Goal: Entertainment & Leisure: Consume media (video, audio)

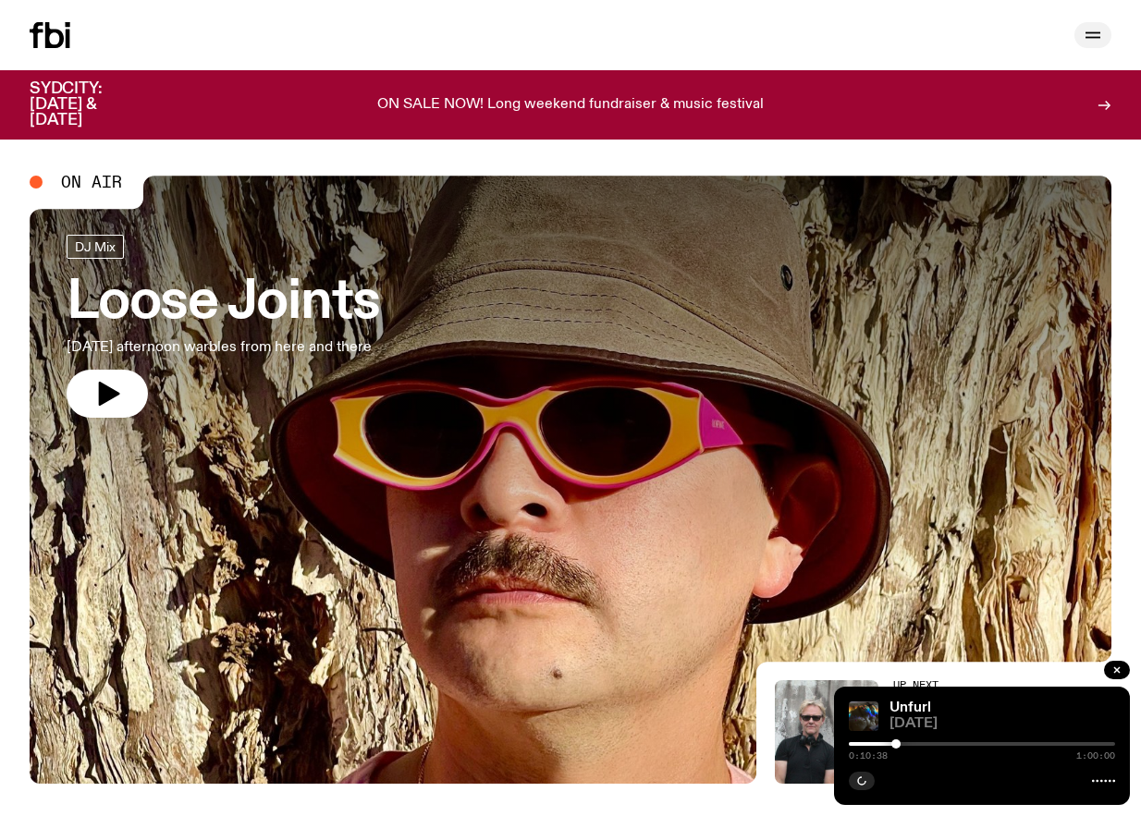
click at [1093, 38] on icon "button" at bounding box center [1093, 35] width 22 height 22
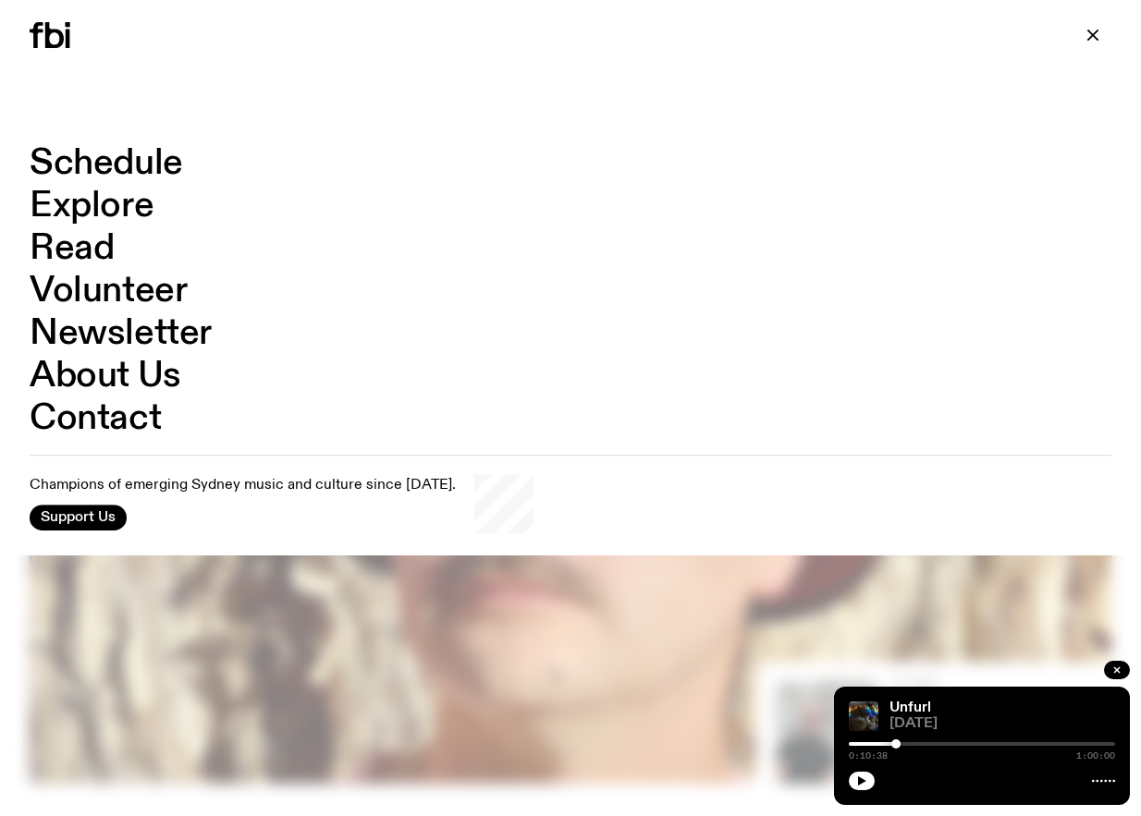
click at [108, 173] on link "Schedule" at bounding box center [106, 163] width 153 height 35
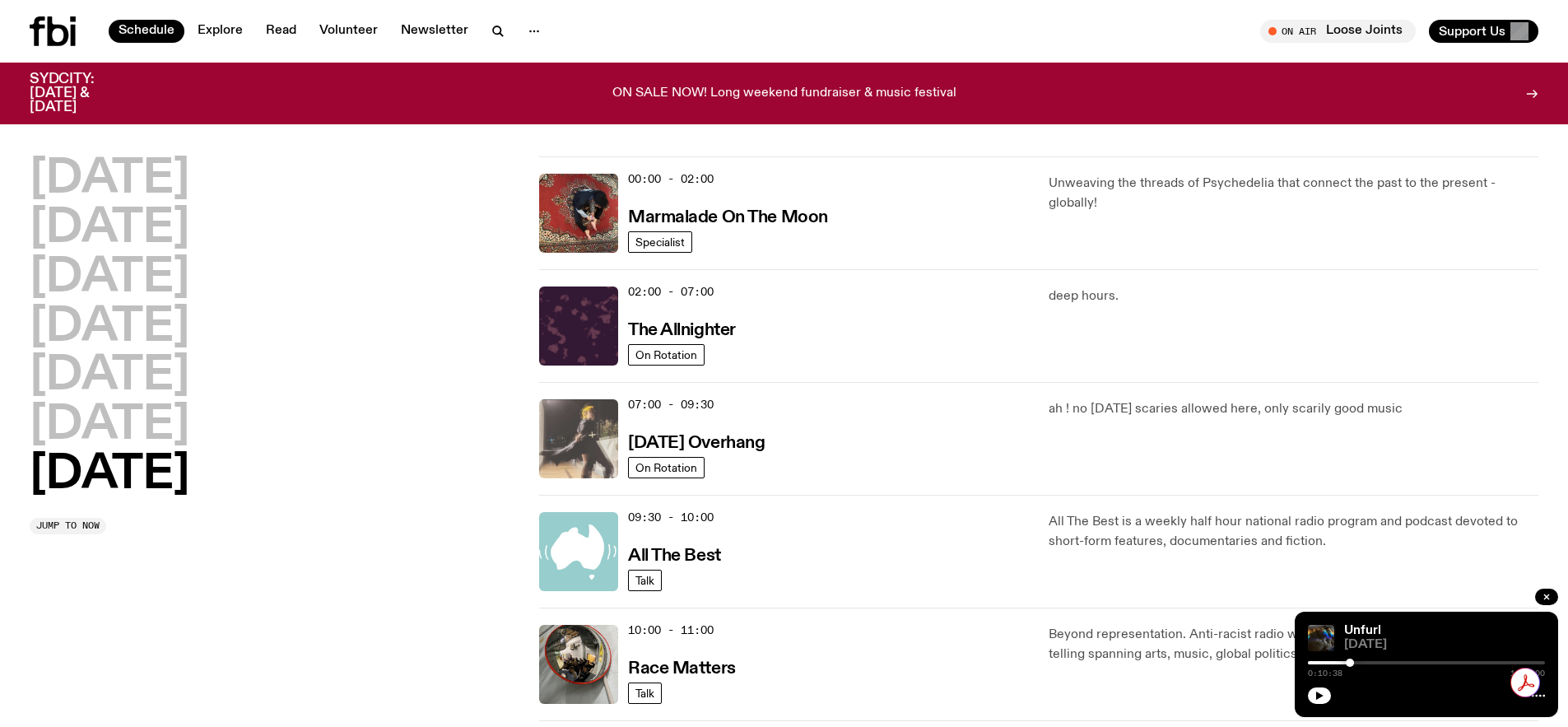
click at [572, 447] on img at bounding box center [579, 438] width 79 height 79
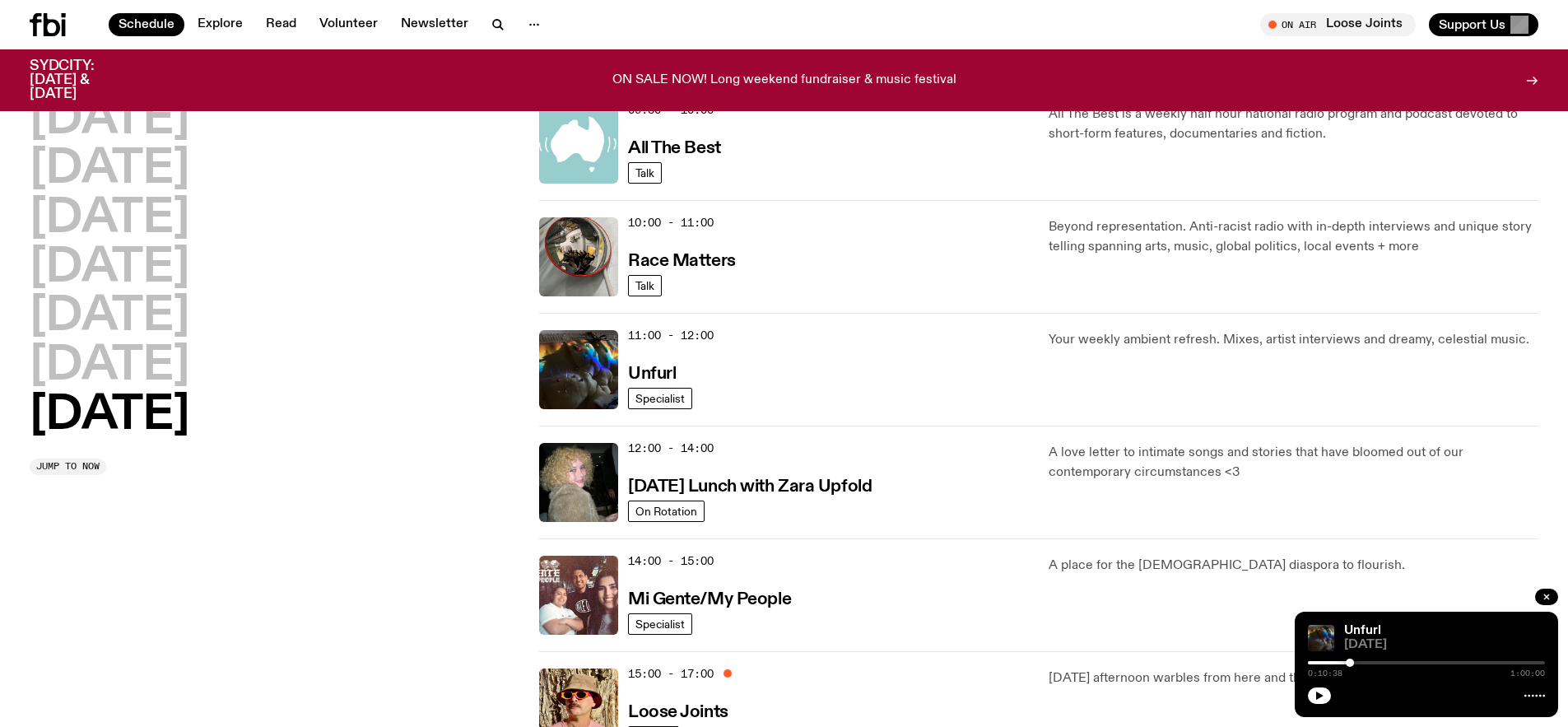
scroll to position [403, 0]
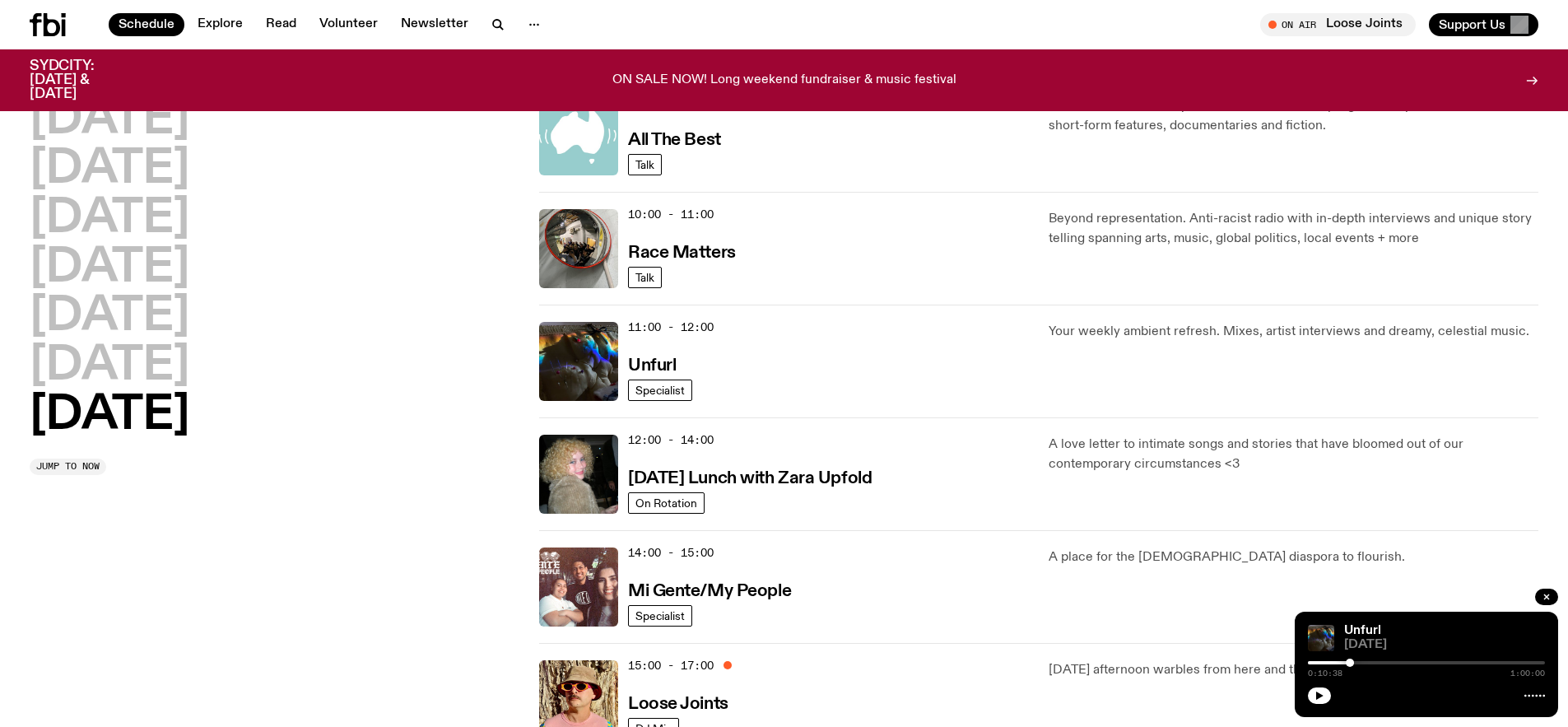
click at [622, 484] on div "12:00 - 14:00 [DATE] Lunch with Zara Upfold On Rotation" at bounding box center [784, 474] width 490 height 79
click at [619, 482] on div "12:00 - 14:00 [DATE] Lunch with Zara Upfold On Rotation" at bounding box center [784, 474] width 490 height 79
click at [616, 480] on img at bounding box center [579, 474] width 79 height 79
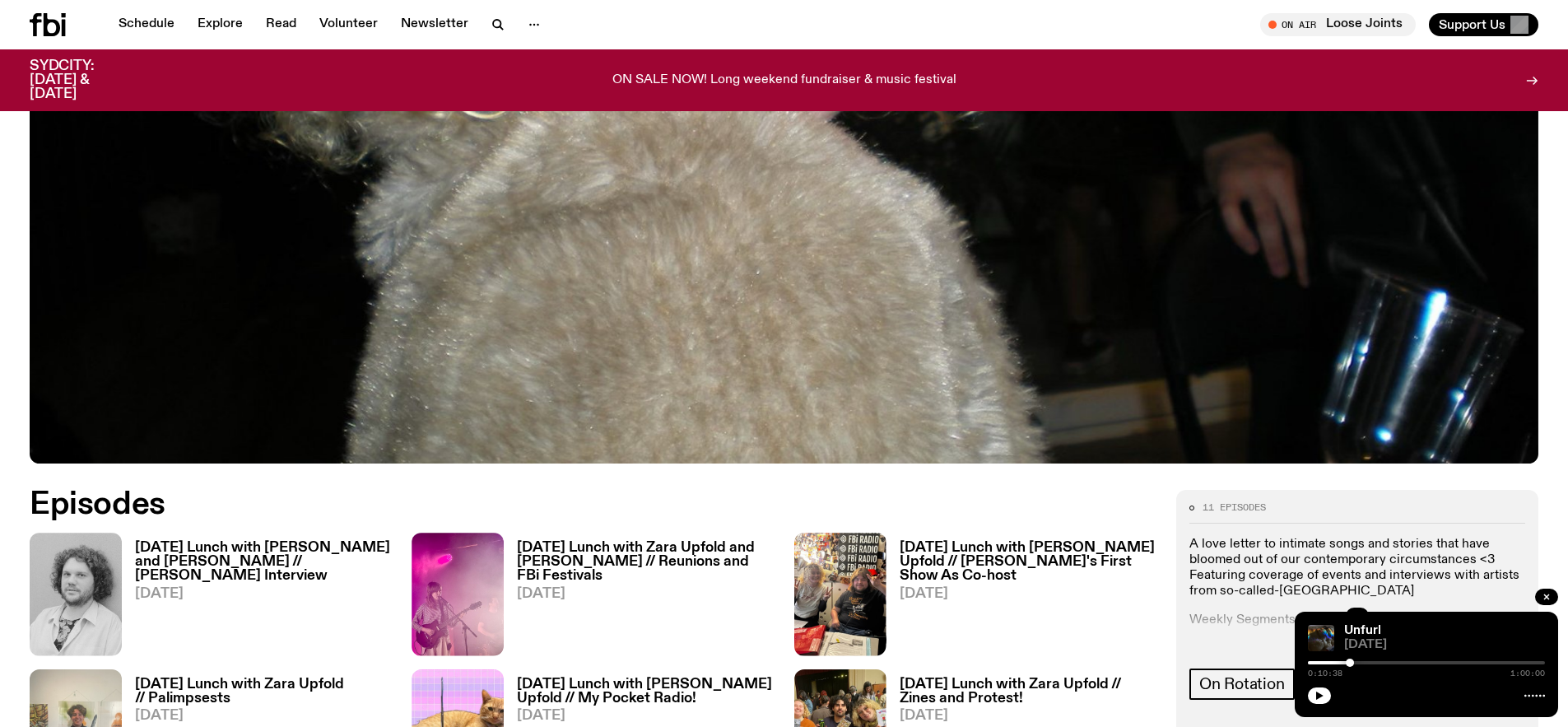
scroll to position [869, 0]
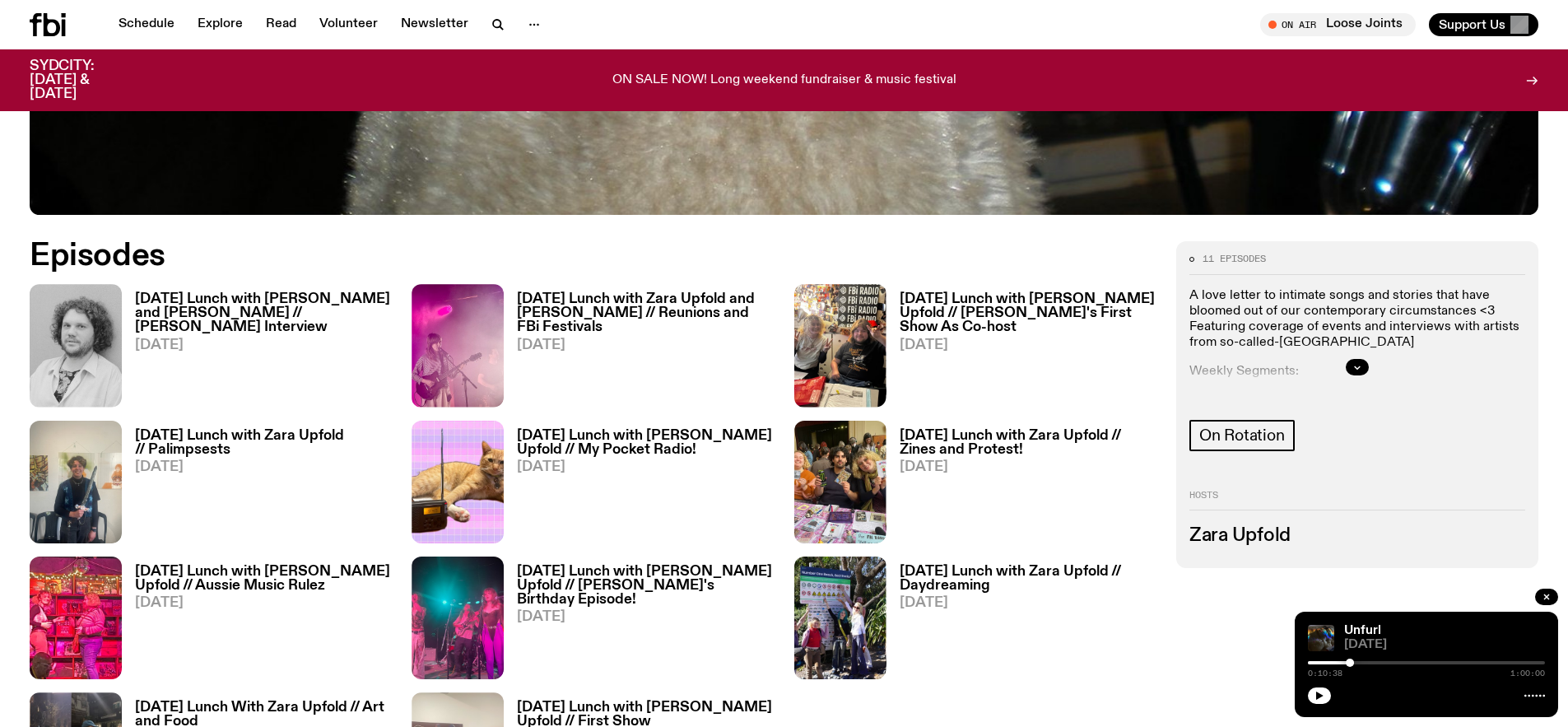
click at [281, 320] on h3 "[DATE] Lunch with [PERSON_NAME] and [PERSON_NAME] // [PERSON_NAME] Interview" at bounding box center [264, 313] width 256 height 42
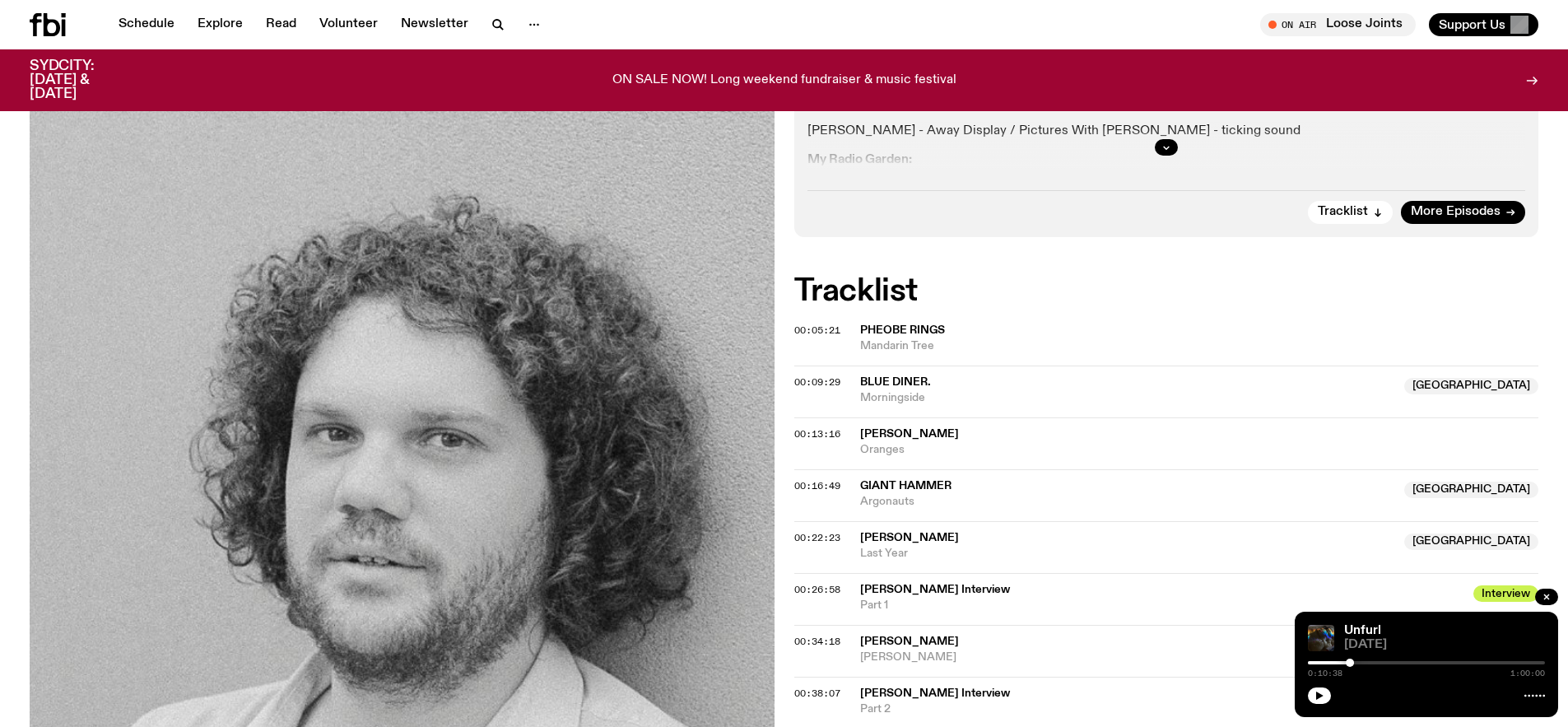
scroll to position [609, 0]
click at [794, 530] on span "00:22:23" at bounding box center [817, 536] width 46 height 13
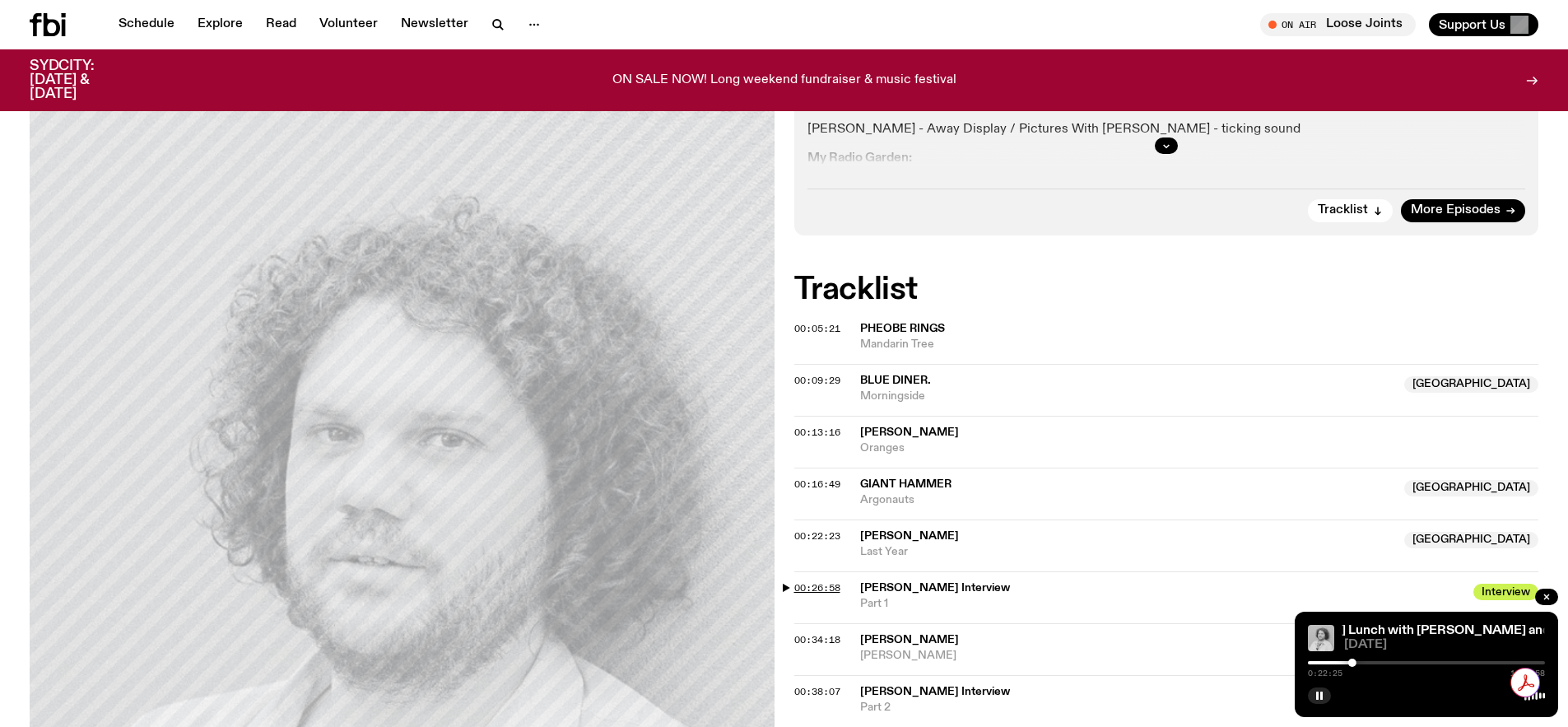
click at [806, 582] on span "00:26:58" at bounding box center [817, 588] width 46 height 13
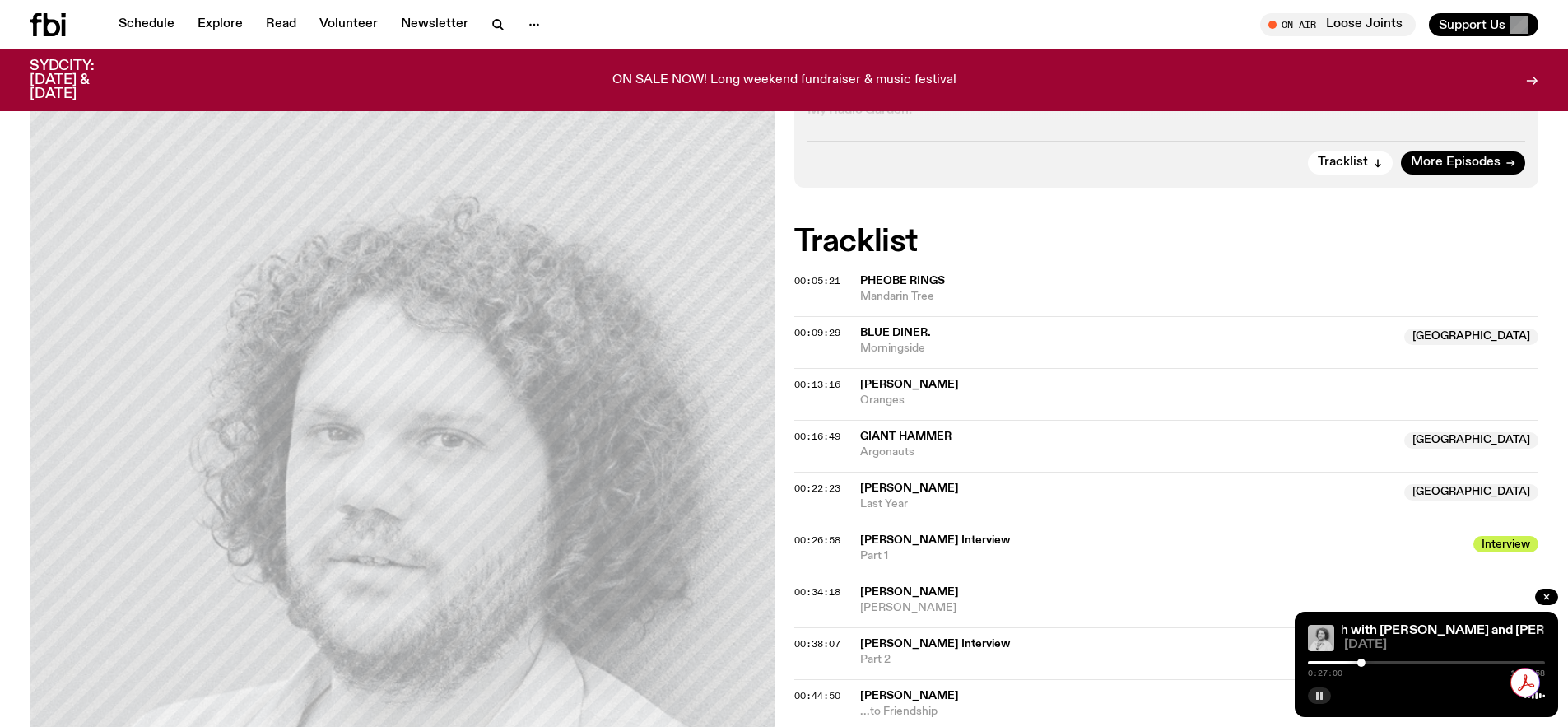
scroll to position [658, 0]
click at [1015, 697] on rect "button" at bounding box center [1321, 696] width 3 height 8
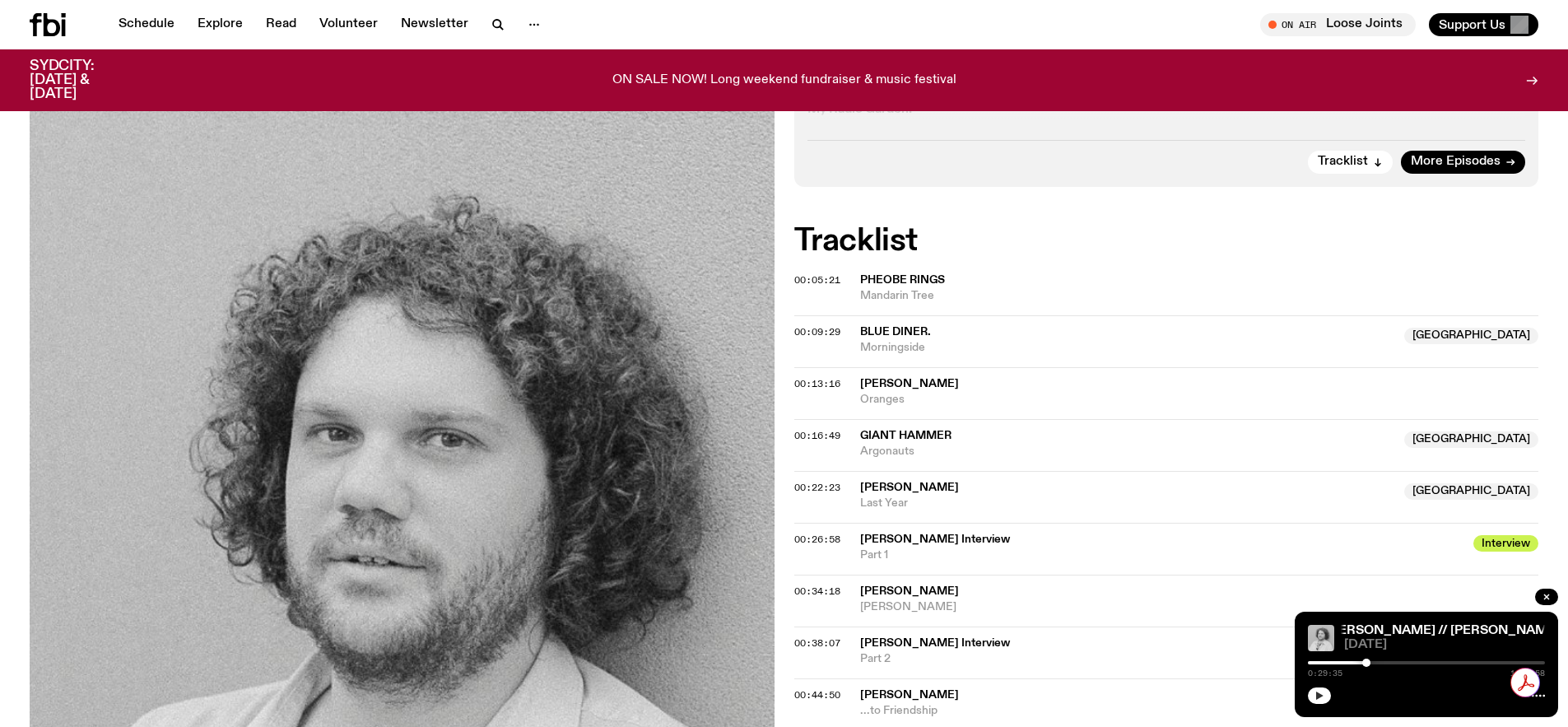
click at [1015, 696] on icon "button" at bounding box center [1320, 696] width 10 height 10
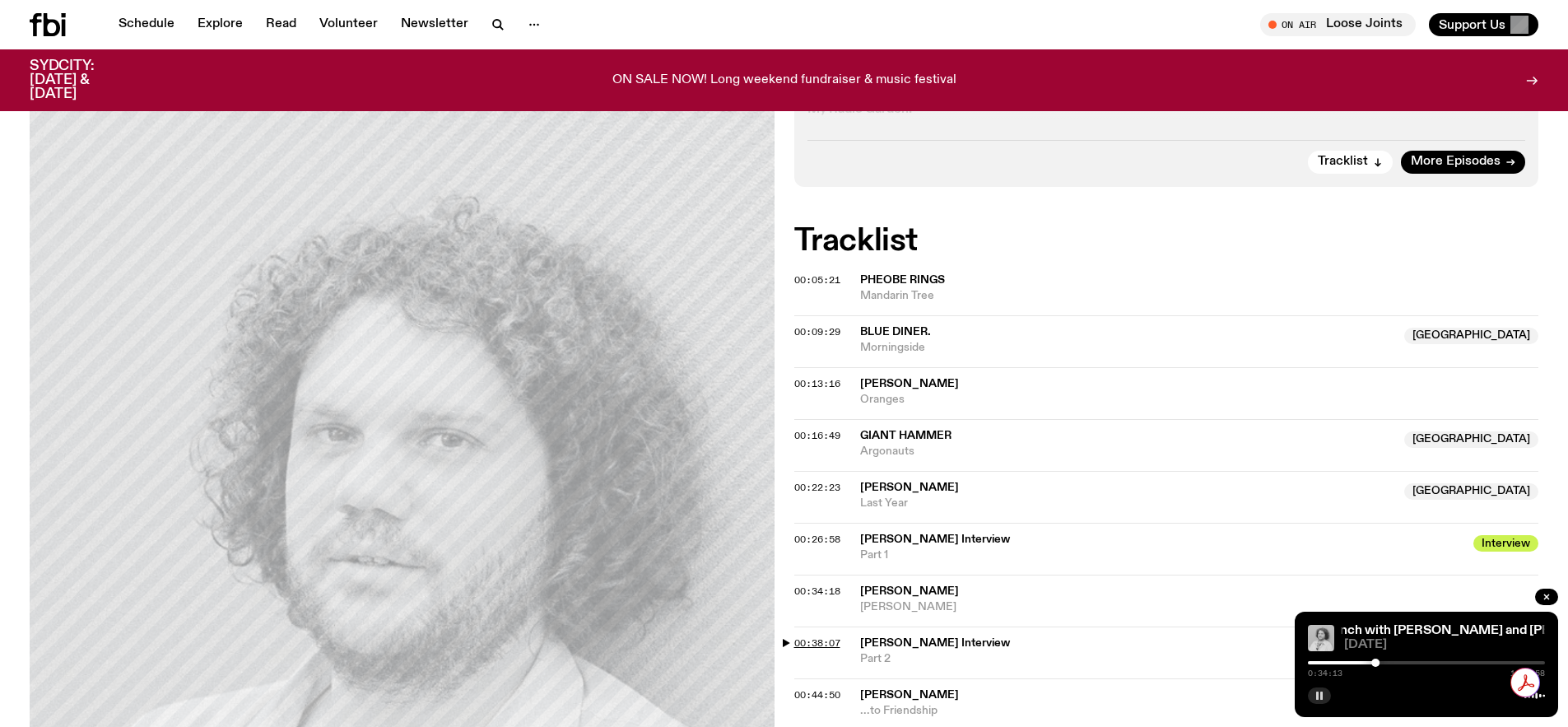
click at [797, 637] on span "00:38:07" at bounding box center [817, 643] width 46 height 13
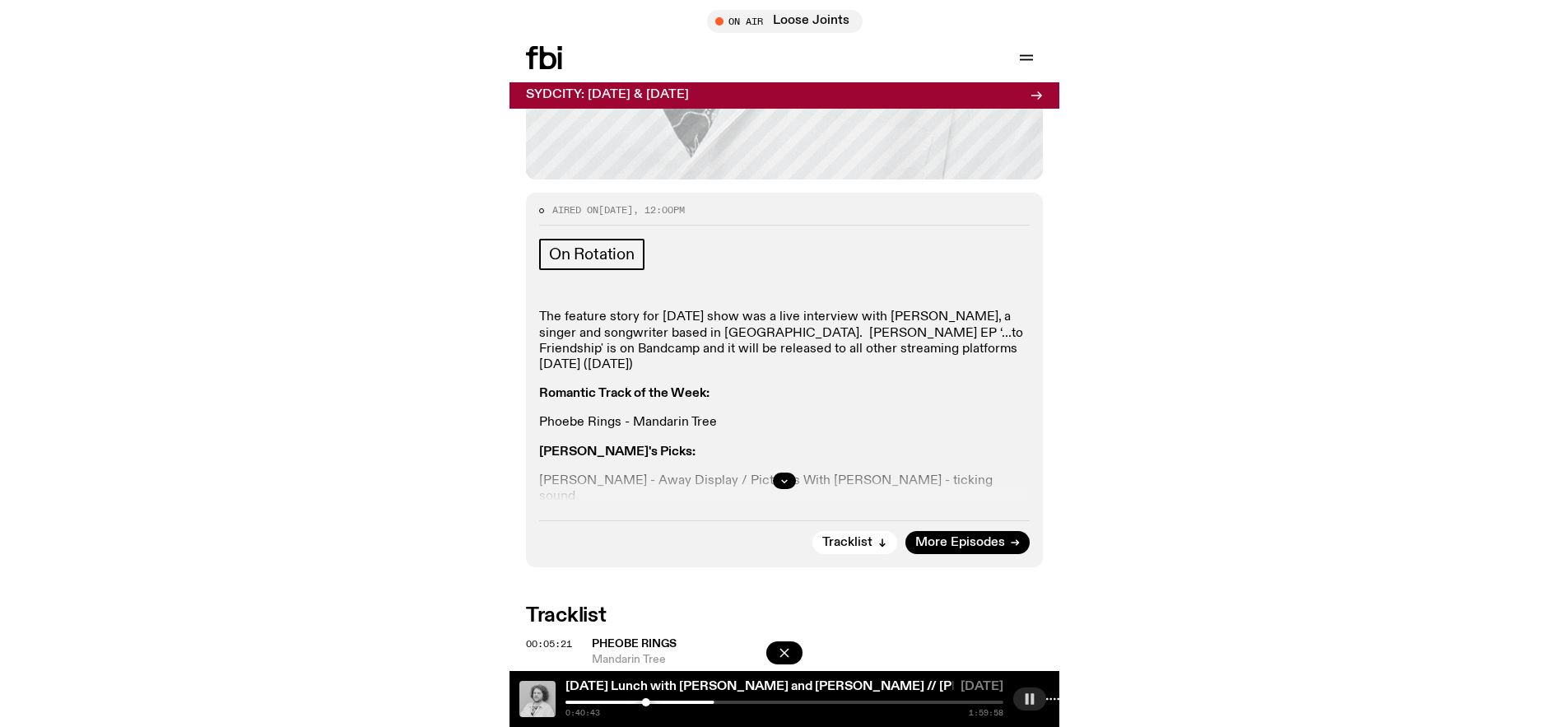
scroll to position [817, 0]
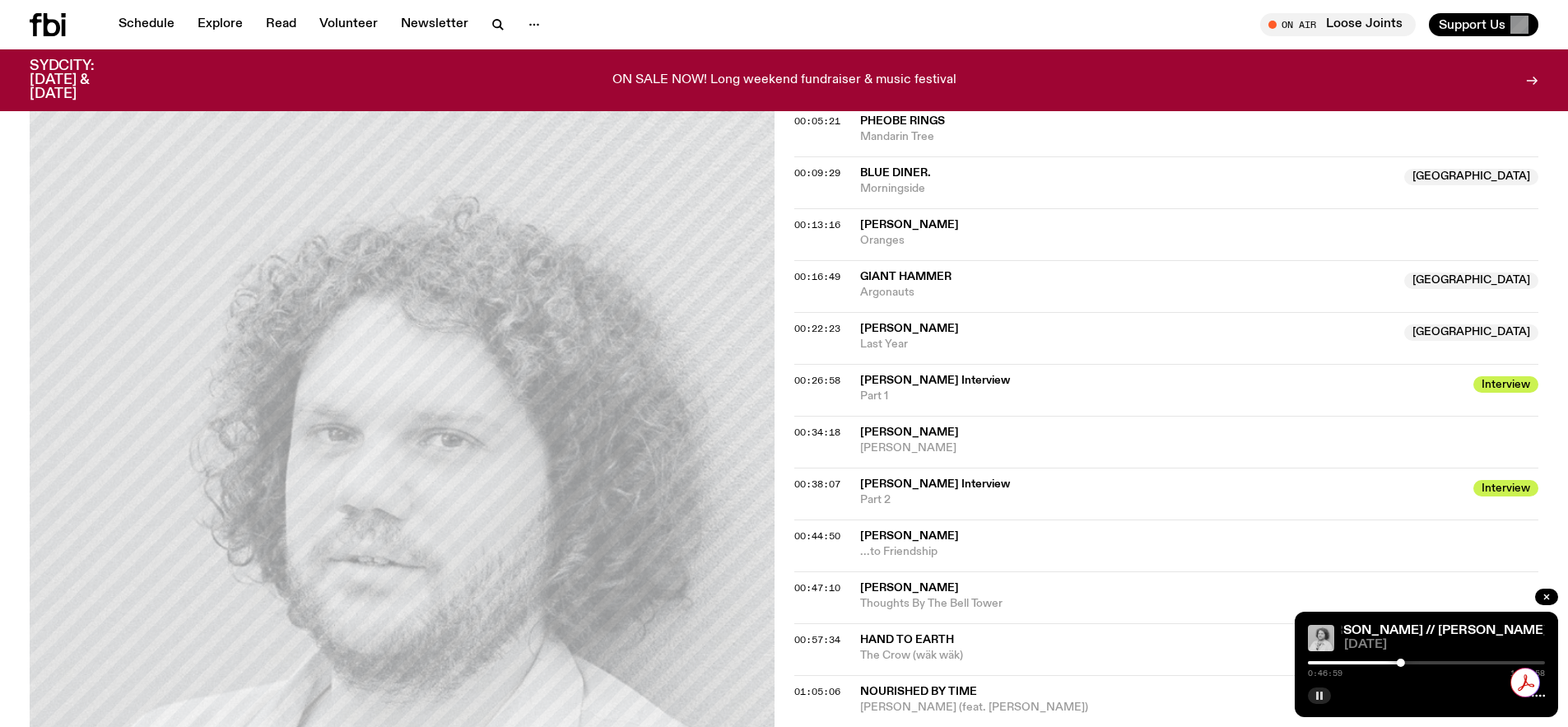
click at [1015, 702] on button "button" at bounding box center [1320, 696] width 23 height 16
